Goal: Task Accomplishment & Management: Manage account settings

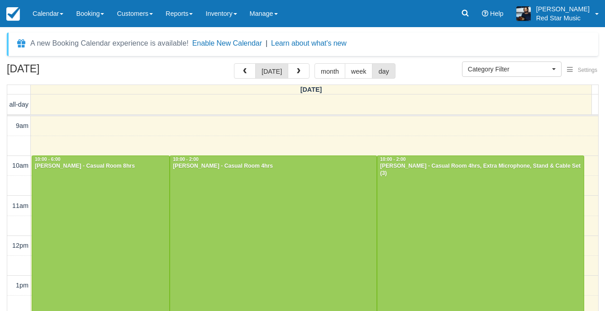
select select
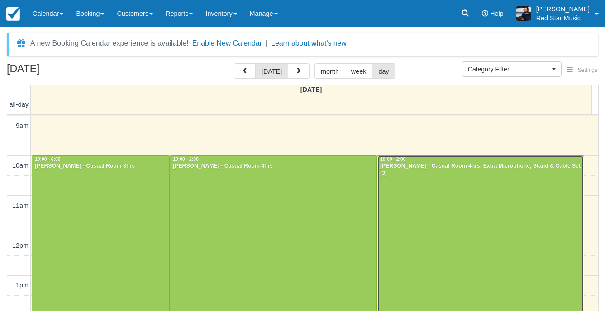
click at [414, 174] on div at bounding box center [480, 235] width 206 height 159
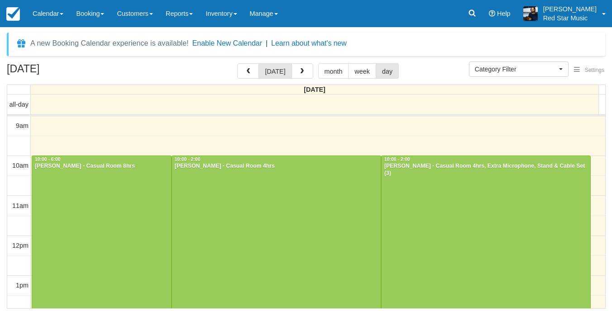
select select
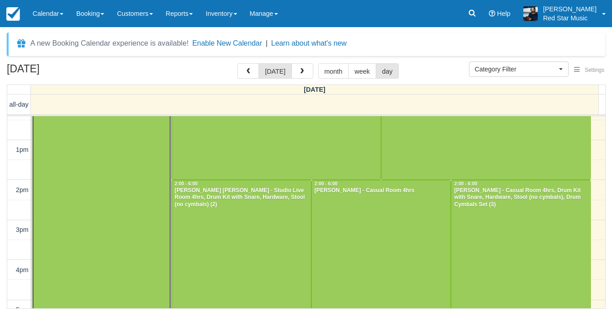
click at [106, 197] on div at bounding box center [101, 179] width 139 height 319
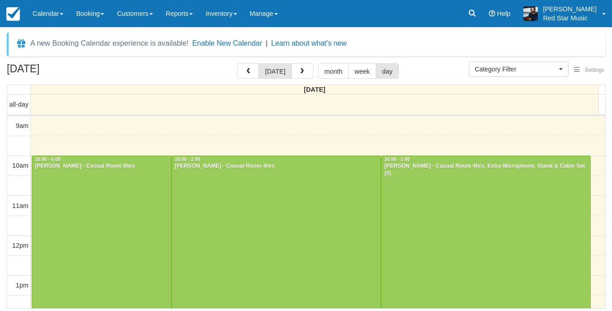
select select
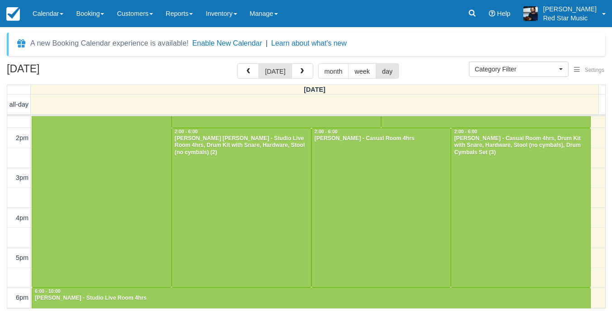
scroll to position [189, 0]
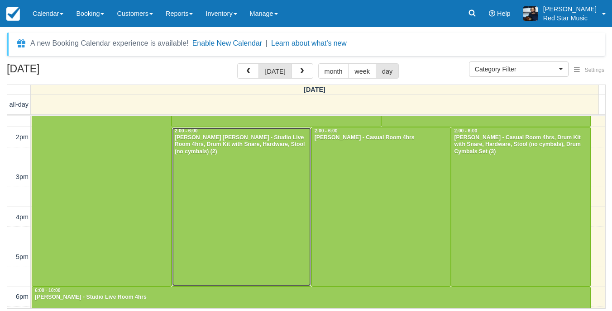
click at [273, 187] on div at bounding box center [241, 207] width 139 height 159
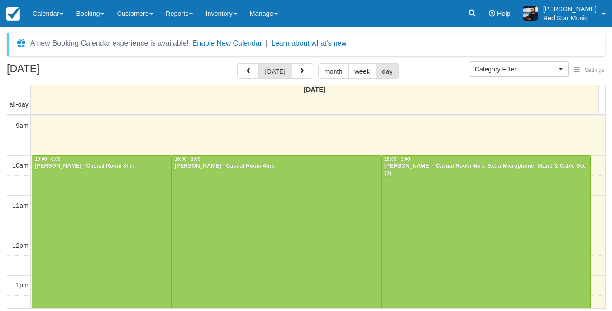
select select
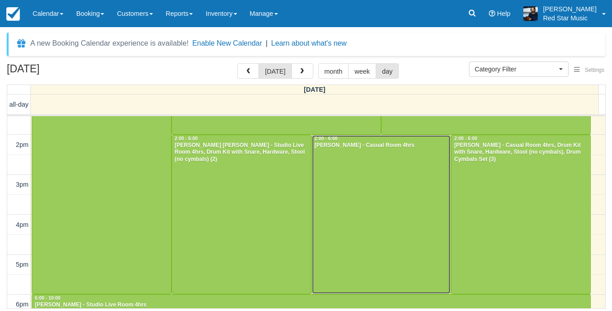
click at [386, 222] on div at bounding box center [381, 214] width 139 height 159
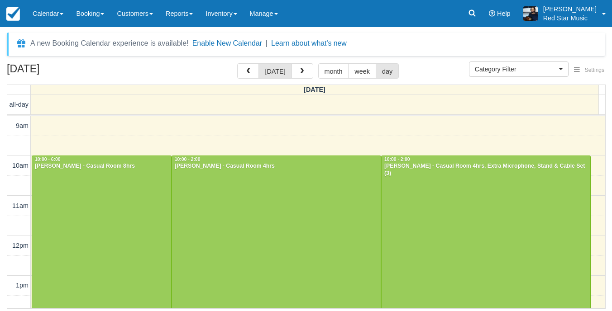
select select
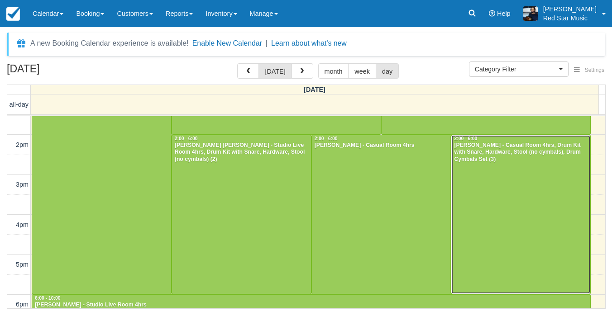
click at [507, 195] on div at bounding box center [520, 214] width 139 height 159
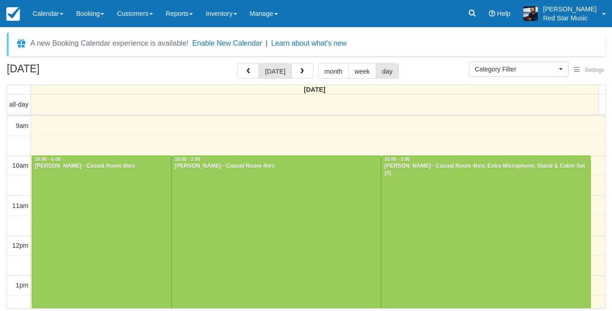
select select
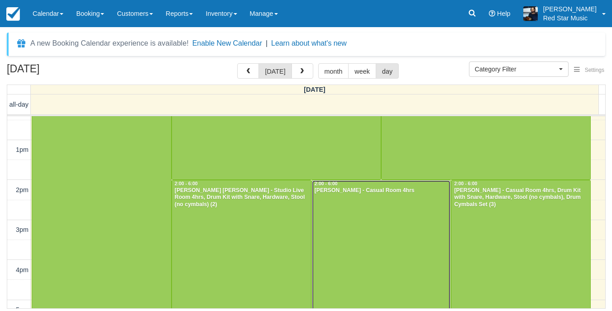
click at [399, 213] on div at bounding box center [381, 260] width 139 height 159
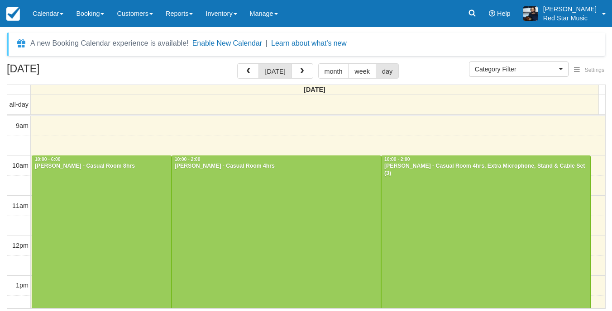
select select
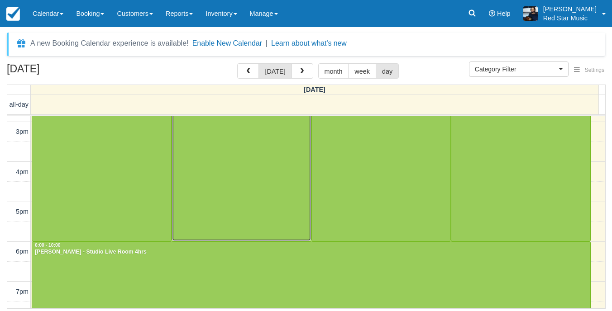
click at [226, 175] on div at bounding box center [241, 161] width 139 height 159
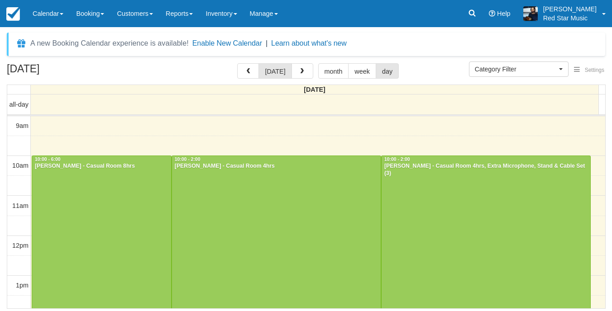
select select
click at [105, 174] on div at bounding box center [101, 315] width 139 height 319
select select
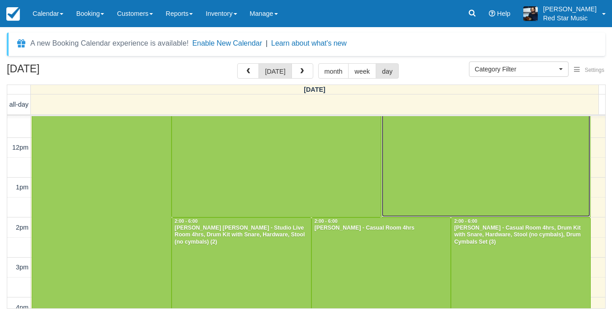
click at [520, 167] on div at bounding box center [485, 137] width 209 height 159
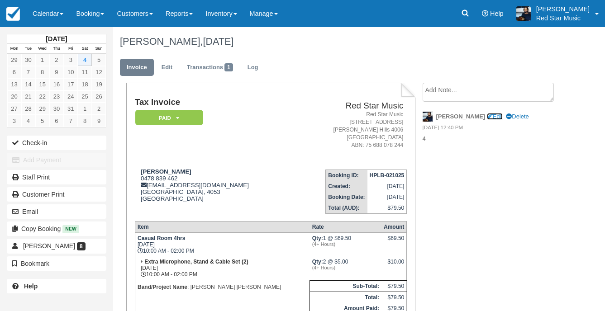
click at [487, 114] on link "Edit" at bounding box center [495, 116] width 16 height 7
type textarea "4"
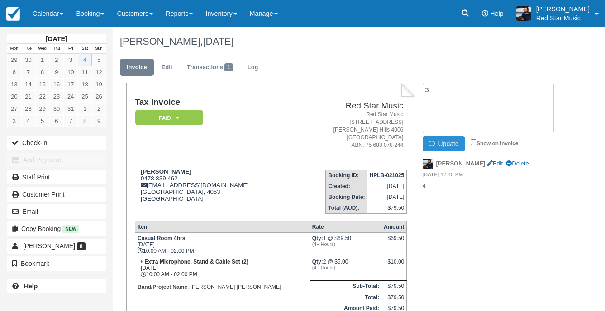
type textarea "3"
click at [442, 143] on button "Update" at bounding box center [444, 143] width 42 height 15
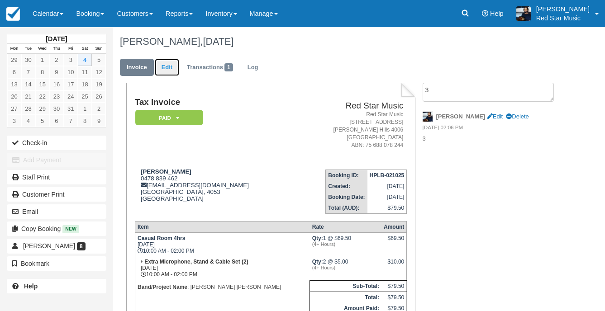
click at [167, 68] on link "Edit" at bounding box center [167, 68] width 24 height 18
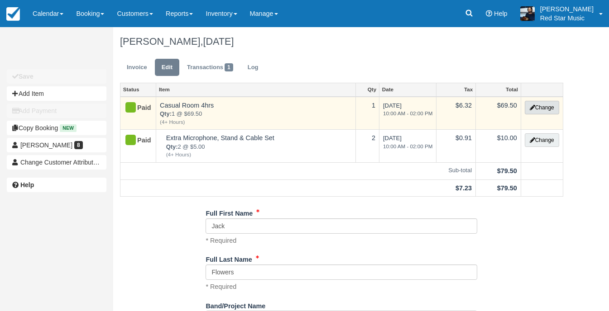
click at [535, 109] on button "Change" at bounding box center [541, 108] width 34 height 14
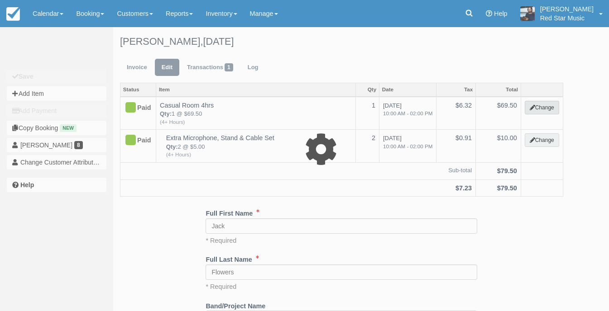
select select "6"
type input "69.50"
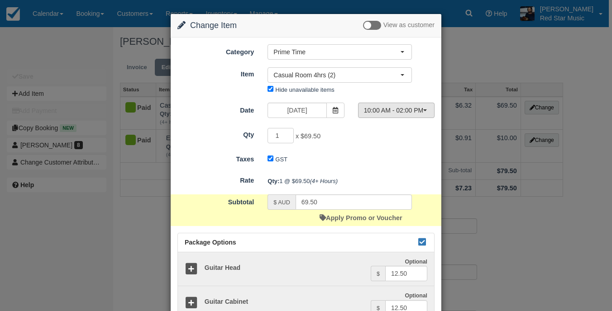
click at [395, 103] on button "10:00 AM - 02:00 PM" at bounding box center [396, 110] width 76 height 15
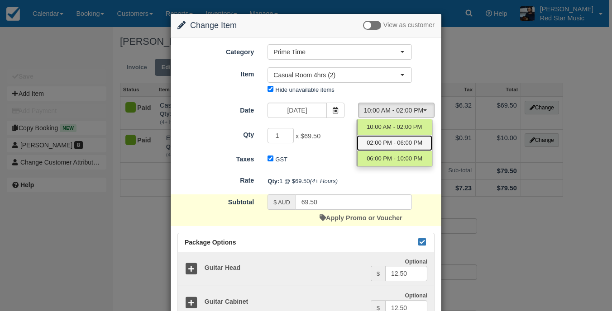
click at [389, 141] on span "02:00 PM - 06:00 PM" at bounding box center [395, 143] width 56 height 9
select select "1"
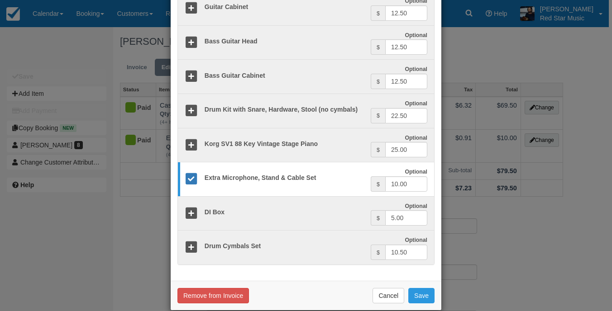
scroll to position [308, 0]
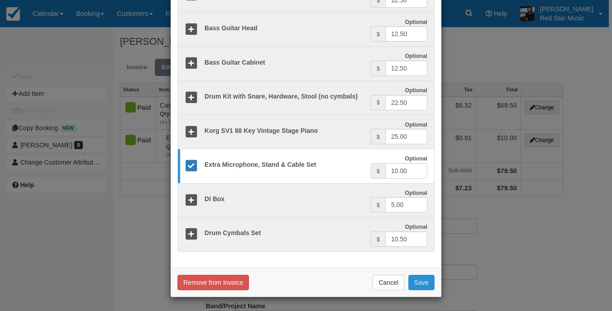
click at [413, 280] on button "Save" at bounding box center [421, 282] width 26 height 15
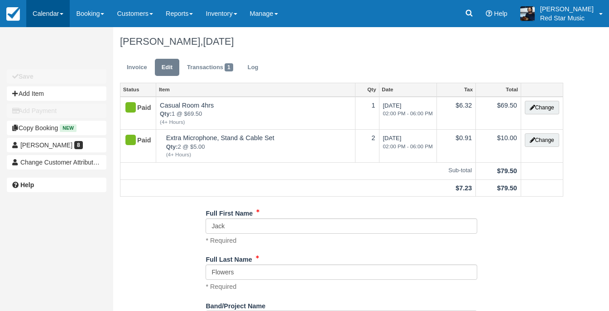
click at [48, 14] on link "Calendar" at bounding box center [47, 13] width 43 height 27
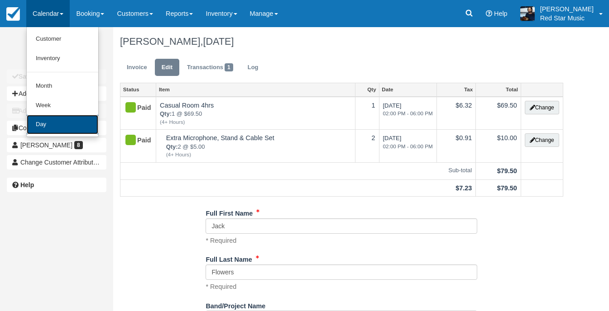
click at [69, 125] on link "Day" at bounding box center [62, 124] width 71 height 19
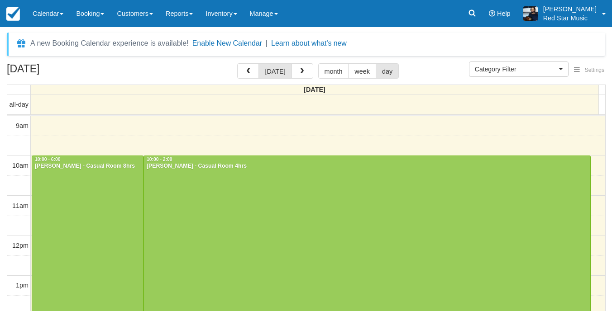
select select
